Goal: Information Seeking & Learning: Learn about a topic

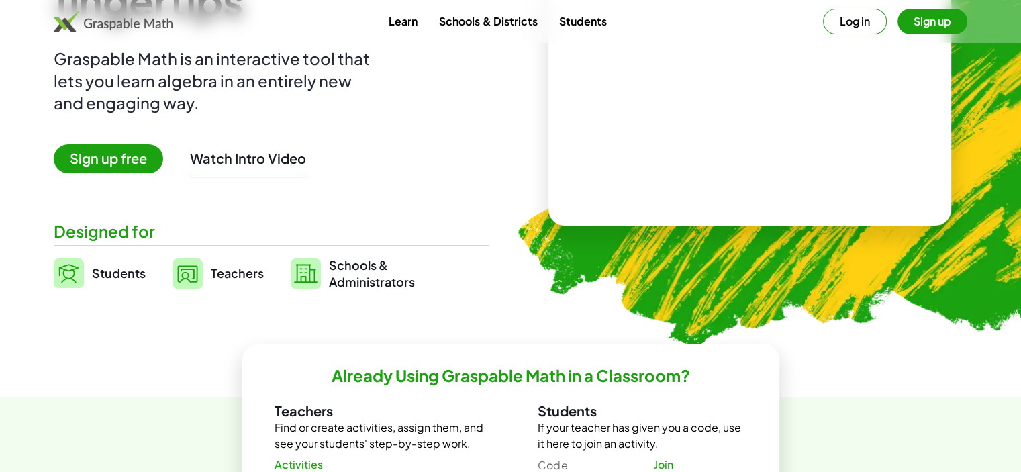
scroll to position [201, 0]
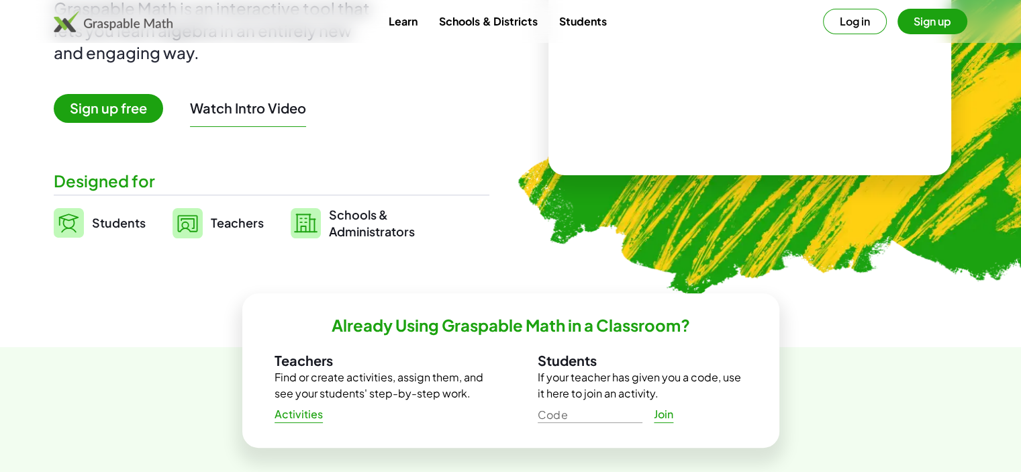
click at [110, 107] on span "Sign up free" at bounding box center [108, 108] width 109 height 29
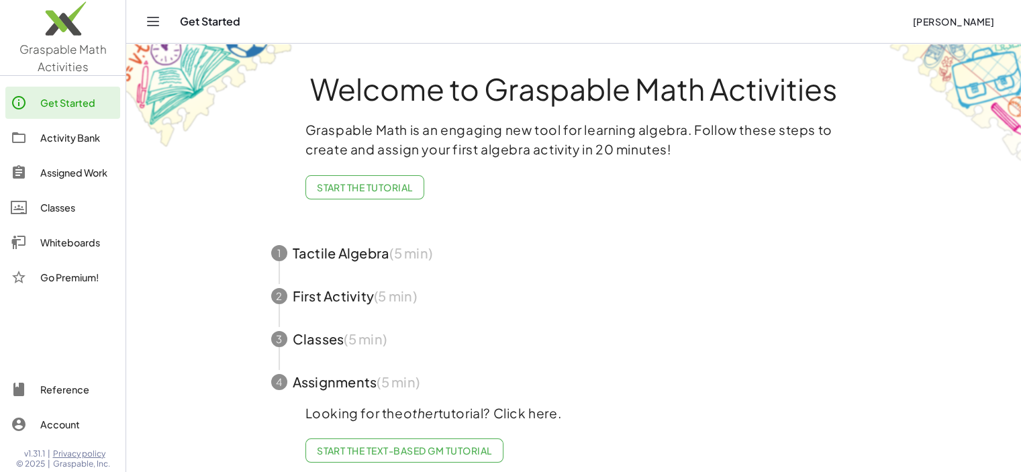
click at [79, 139] on div "Activity Bank" at bounding box center [77, 138] width 74 height 16
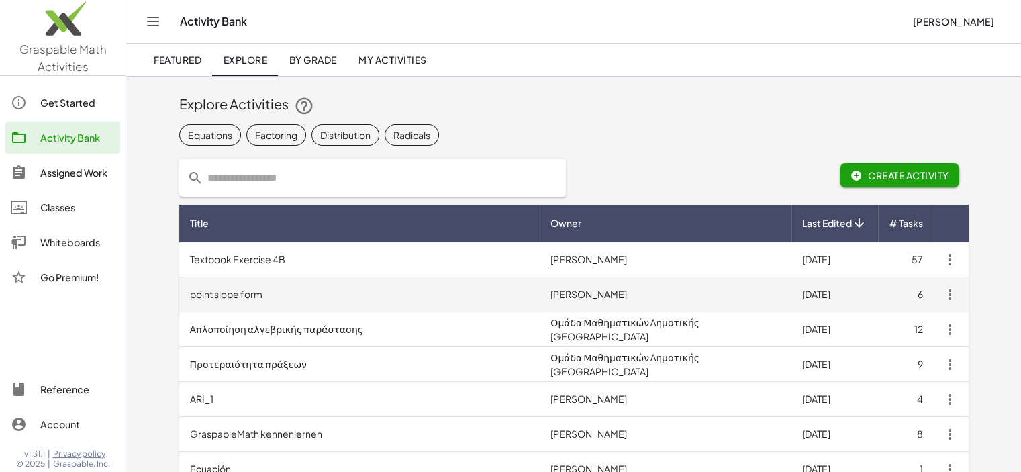
click at [235, 287] on td "point slope form" at bounding box center [359, 294] width 361 height 35
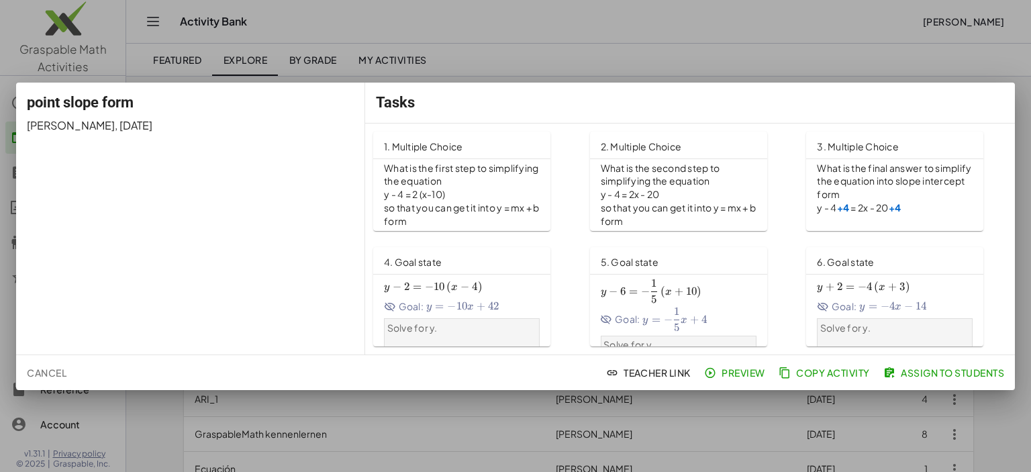
click at [634, 43] on div at bounding box center [515, 236] width 1031 height 472
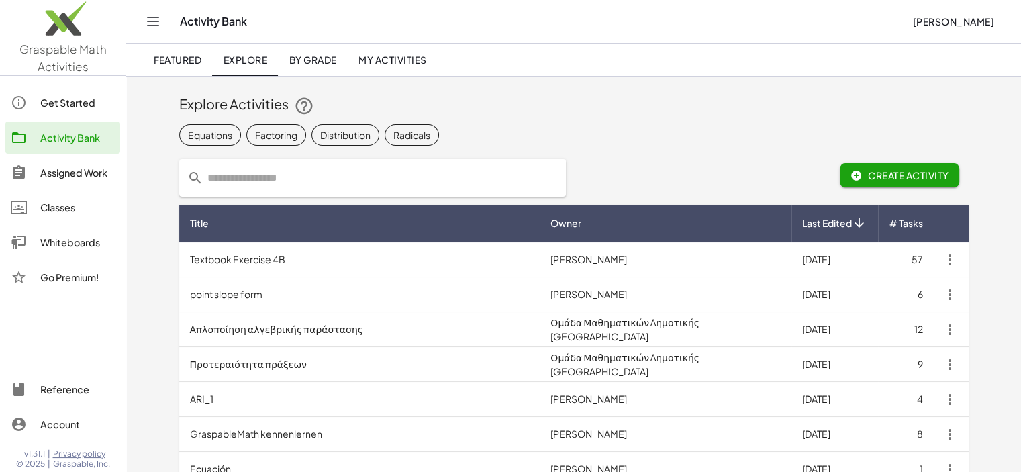
click at [90, 176] on div "Assigned Work" at bounding box center [77, 172] width 74 height 16
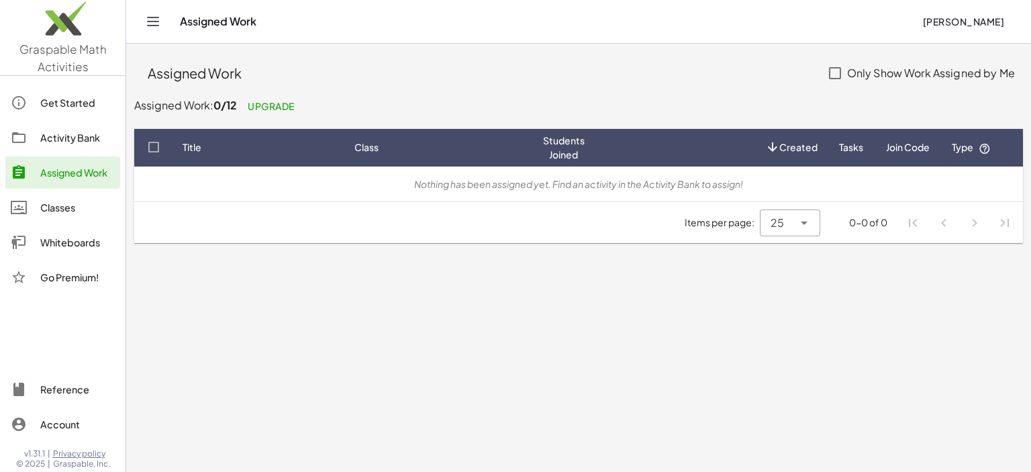
click at [102, 142] on div "Activity Bank" at bounding box center [77, 138] width 74 height 16
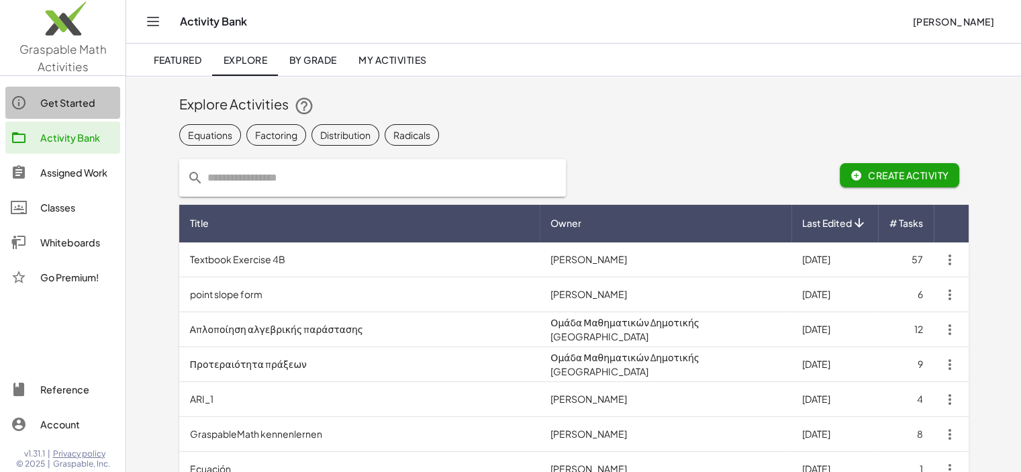
click at [60, 89] on link "Get Started" at bounding box center [62, 103] width 115 height 32
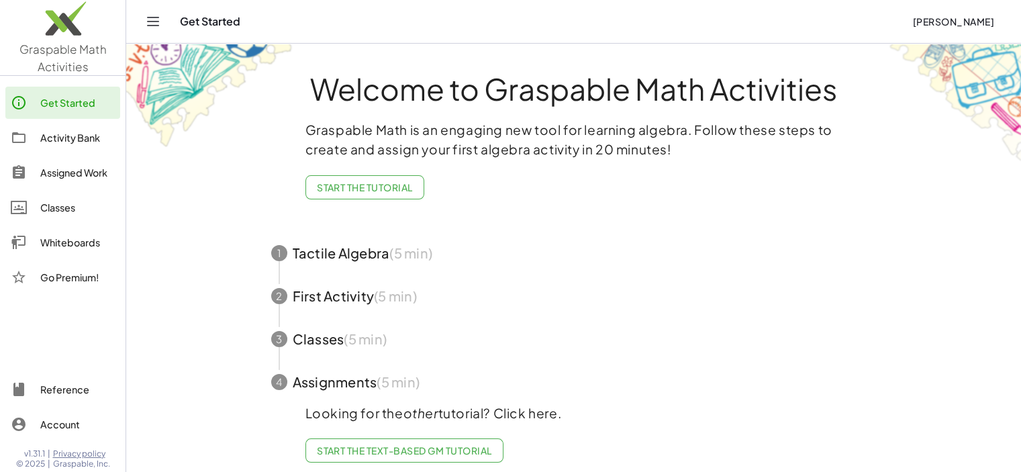
click at [43, 35] on img at bounding box center [63, 21] width 126 height 57
